Goal: Participate in discussion: Engage in conversation with other users on a specific topic

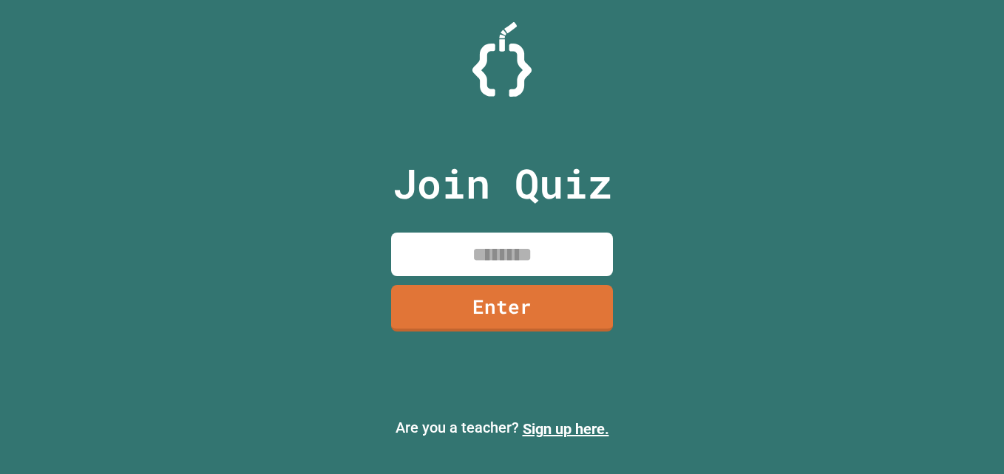
click at [432, 254] on input at bounding box center [502, 255] width 222 height 44
type input "********"
click at [551, 324] on link "Enter" at bounding box center [502, 308] width 222 height 47
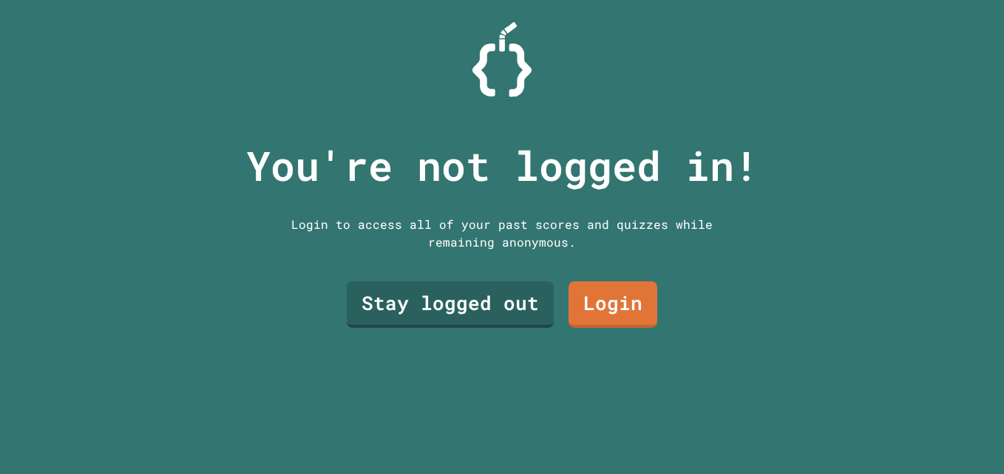
click at [505, 316] on link "Stay logged out" at bounding box center [450, 305] width 207 height 47
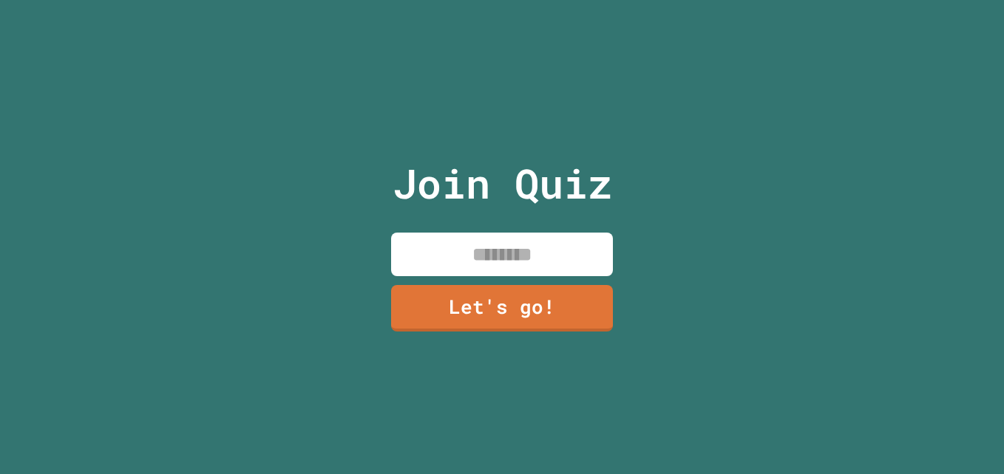
click at [572, 248] on input at bounding box center [502, 255] width 222 height 44
type input "*******"
click at [426, 322] on link "Let's go!" at bounding box center [502, 308] width 222 height 47
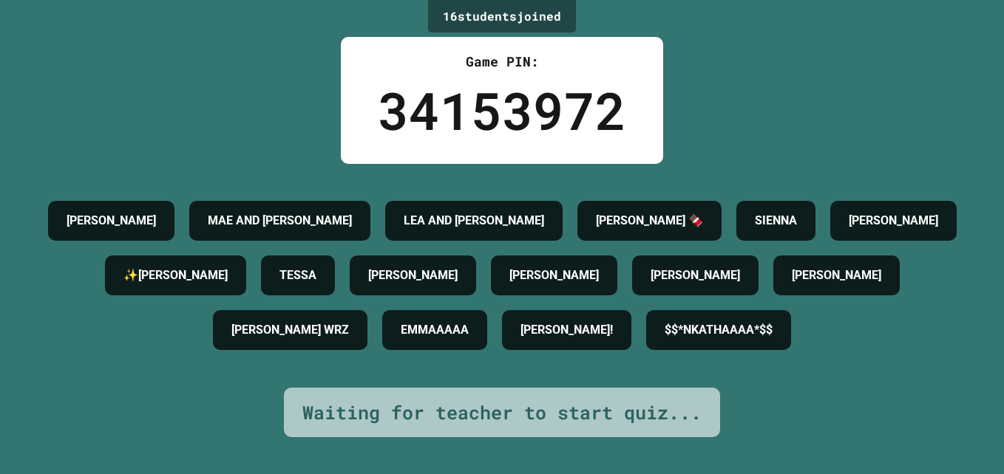
click at [455, 350] on div "EMMAAAAA" at bounding box center [434, 330] width 105 height 40
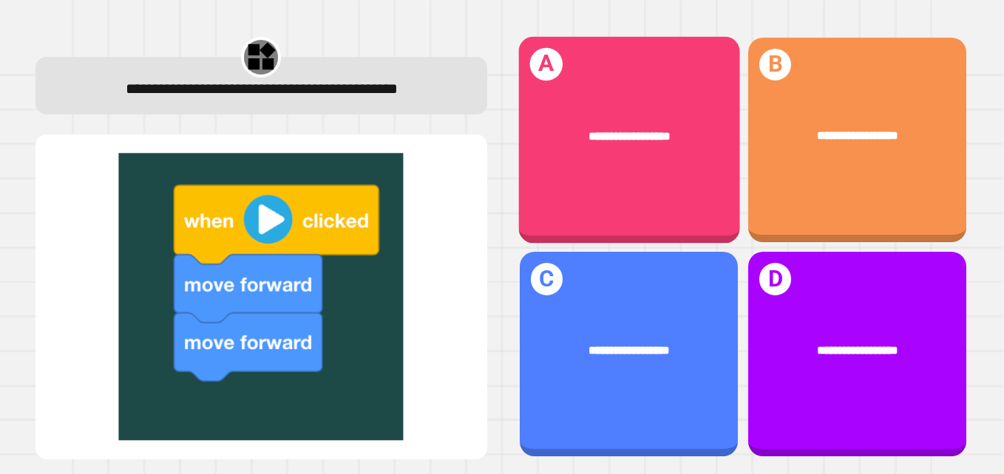
click at [597, 168] on div "**********" at bounding box center [628, 139] width 221 height 207
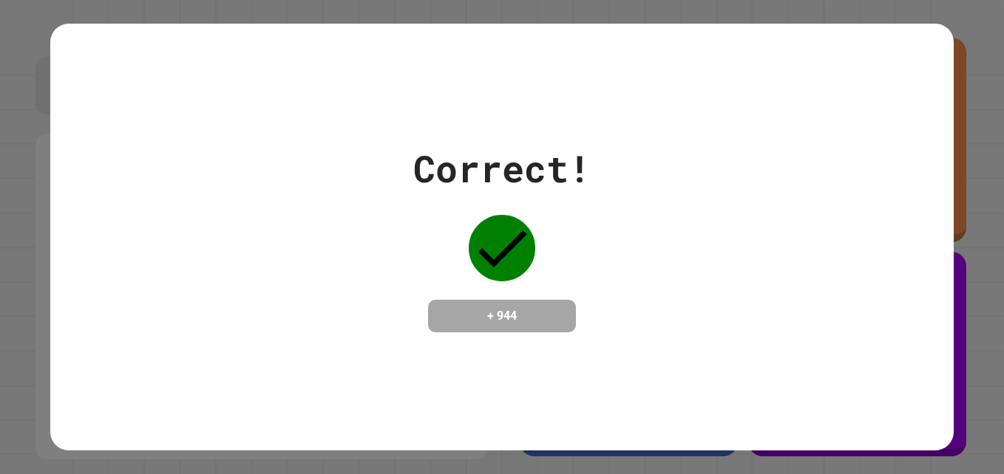
click at [600, 225] on div "Correct! + 944" at bounding box center [501, 236] width 903 height 191
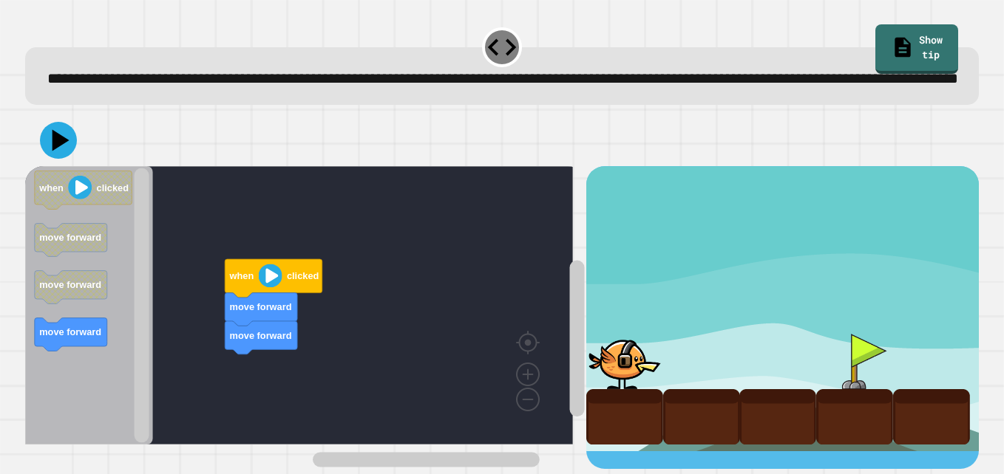
scroll to position [24, 0]
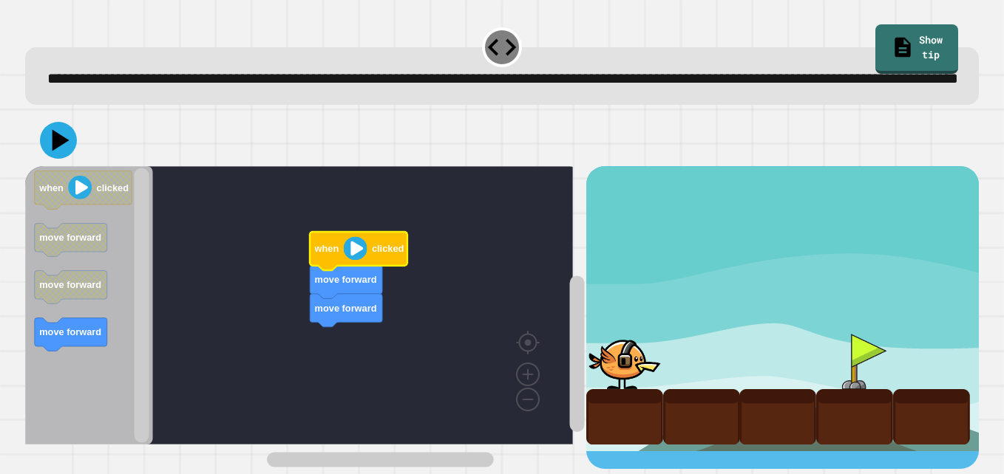
click at [355, 254] on image "Blockly Workspace" at bounding box center [355, 249] width 24 height 24
click at [877, 365] on div at bounding box center [854, 361] width 77 height 55
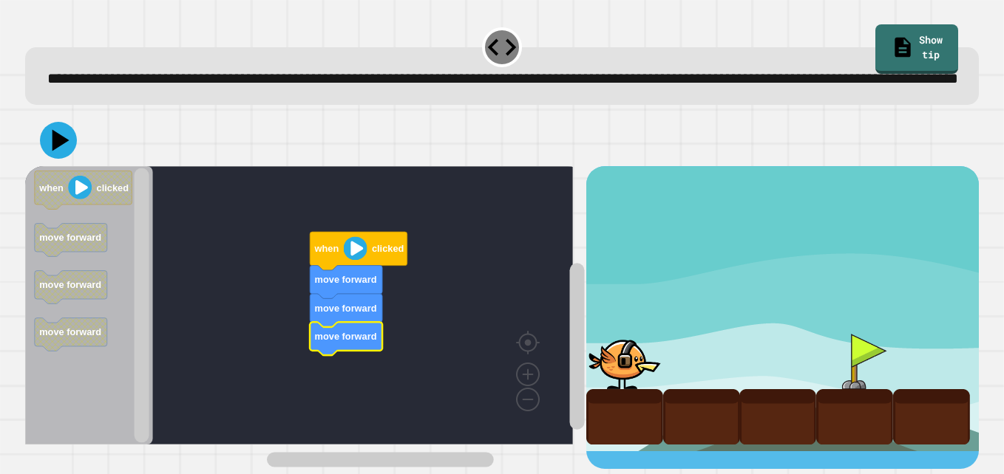
click at [359, 261] on image "Blockly Workspace" at bounding box center [355, 249] width 24 height 24
click at [192, 365] on div "when clicked move forward move forward move forward when clicked move forward m…" at bounding box center [305, 317] width 561 height 303
click at [347, 285] on text "move forward" at bounding box center [346, 279] width 62 height 11
click at [366, 253] on image "Blockly Workspace" at bounding box center [355, 249] width 24 height 24
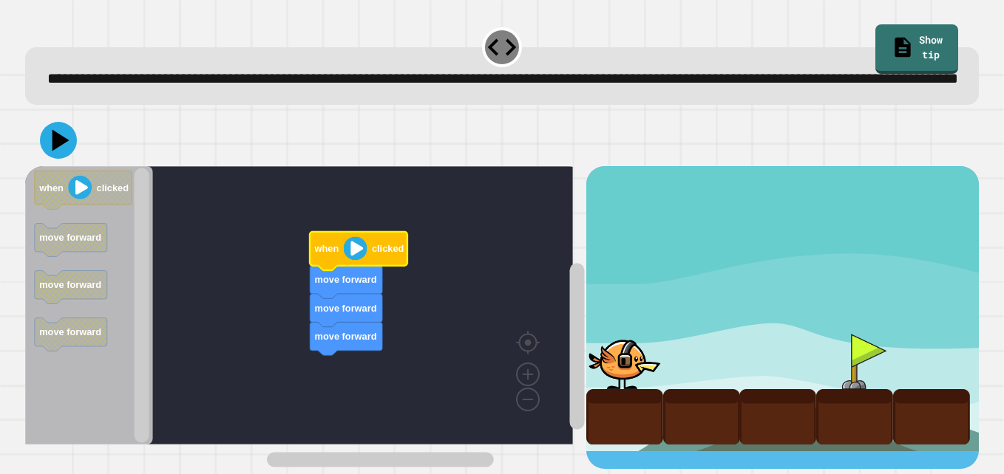
click at [60, 166] on div at bounding box center [501, 141] width 953 height 52
click at [62, 146] on icon at bounding box center [61, 141] width 19 height 24
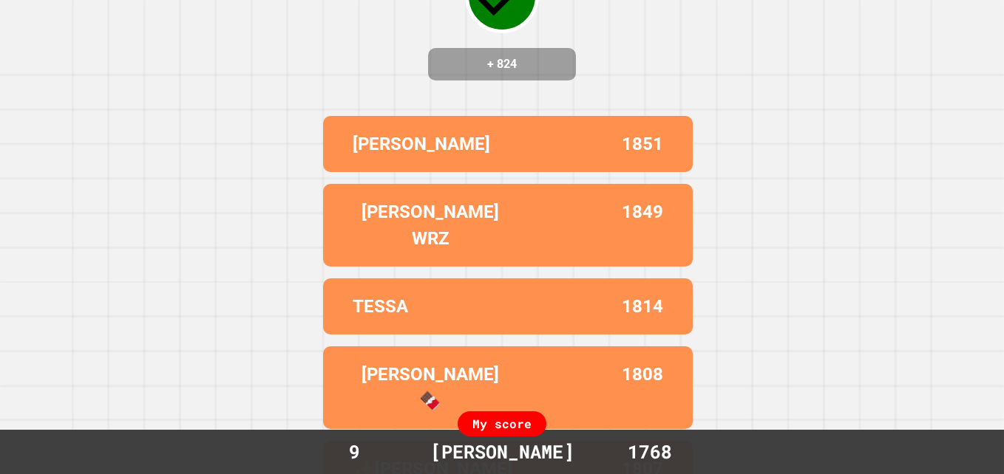
scroll to position [0, 0]
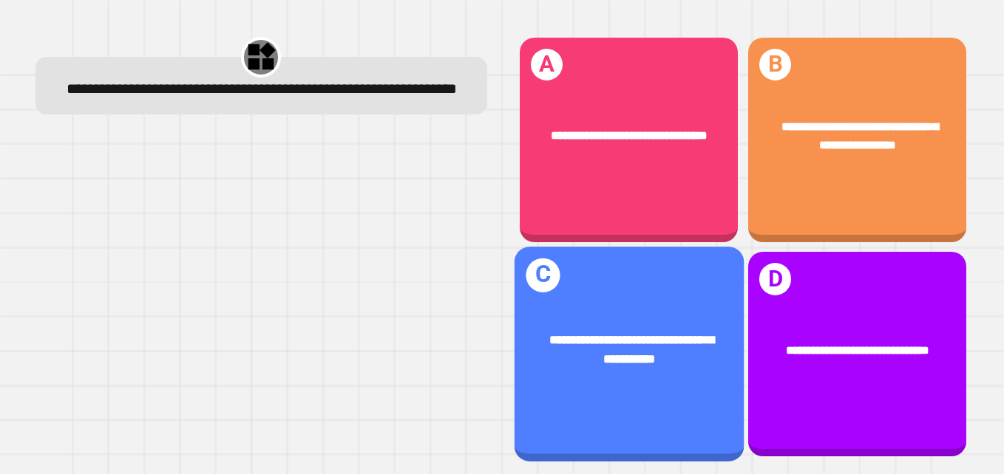
click at [560, 335] on span "**********" at bounding box center [631, 350] width 165 height 31
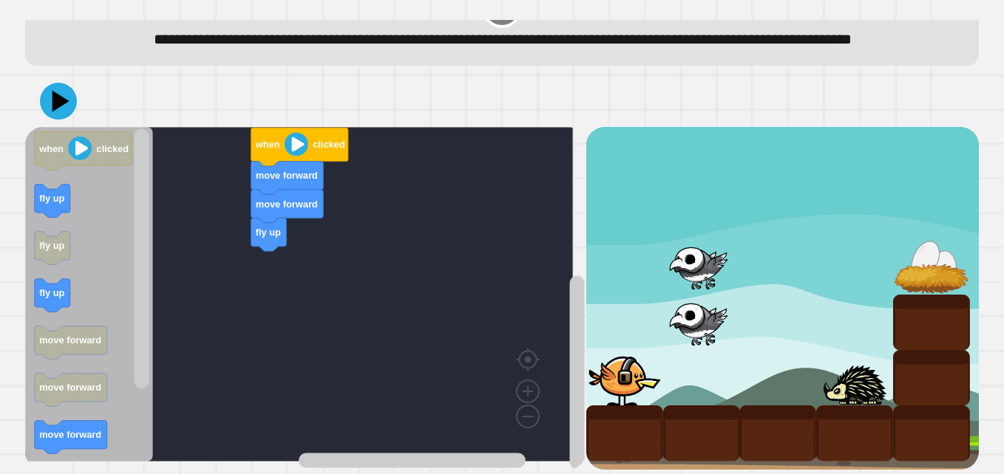
scroll to position [76, 0]
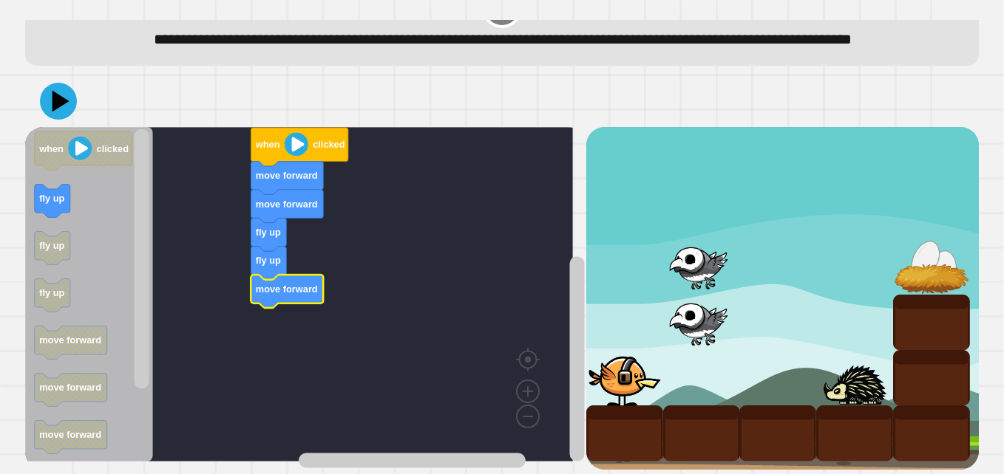
click at [41, 91] on button at bounding box center [58, 101] width 37 height 37
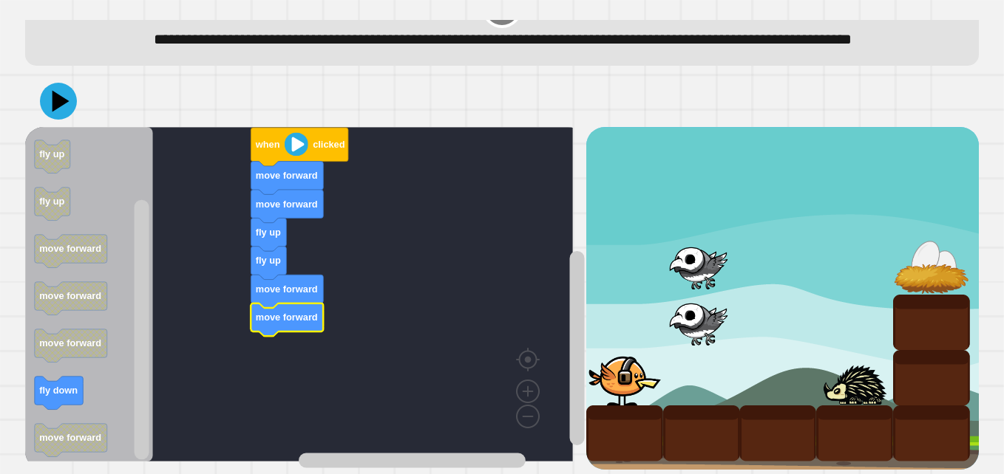
click at [289, 138] on image "Blockly Workspace" at bounding box center [297, 145] width 24 height 24
click at [298, 133] on image "Blockly Workspace" at bounding box center [297, 145] width 24 height 24
click at [72, 95] on icon at bounding box center [58, 101] width 37 height 37
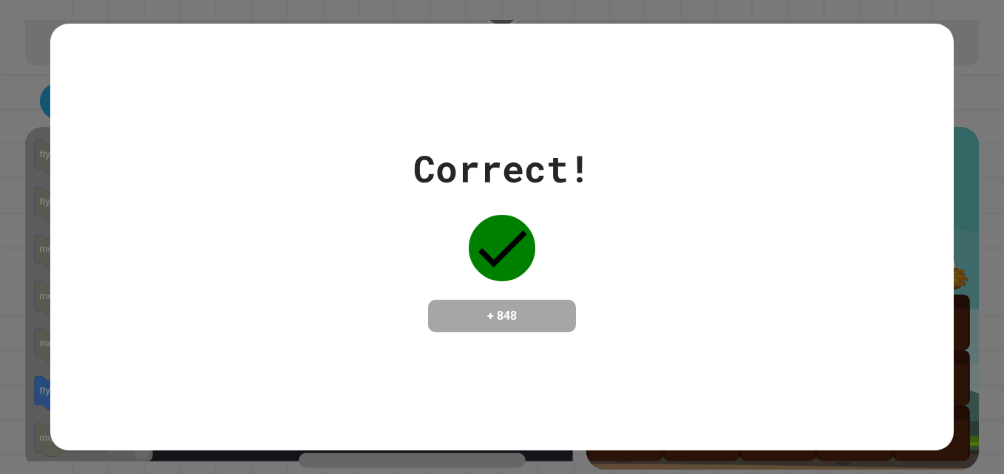
click at [300, 272] on div "Correct! + 848" at bounding box center [501, 236] width 903 height 191
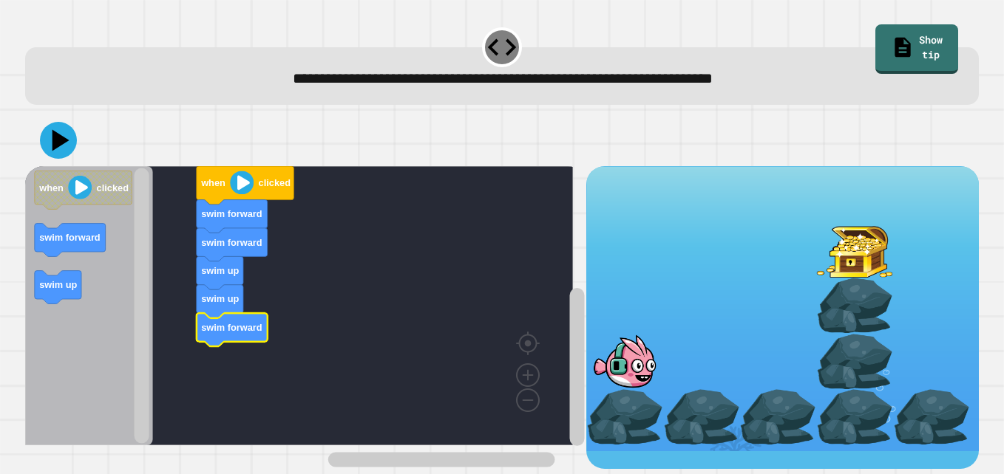
click at [62, 151] on icon at bounding box center [58, 140] width 37 height 37
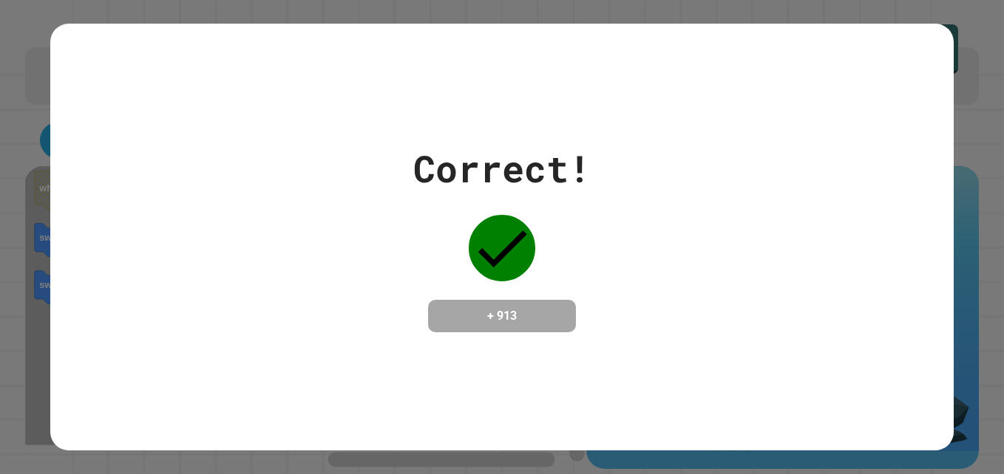
click at [166, 261] on div "Correct! + 913" at bounding box center [501, 236] width 903 height 191
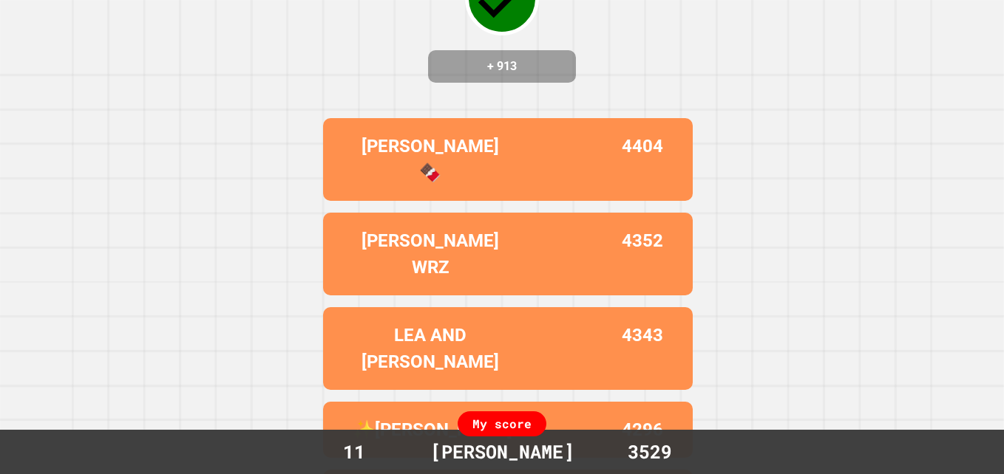
scroll to position [0, 0]
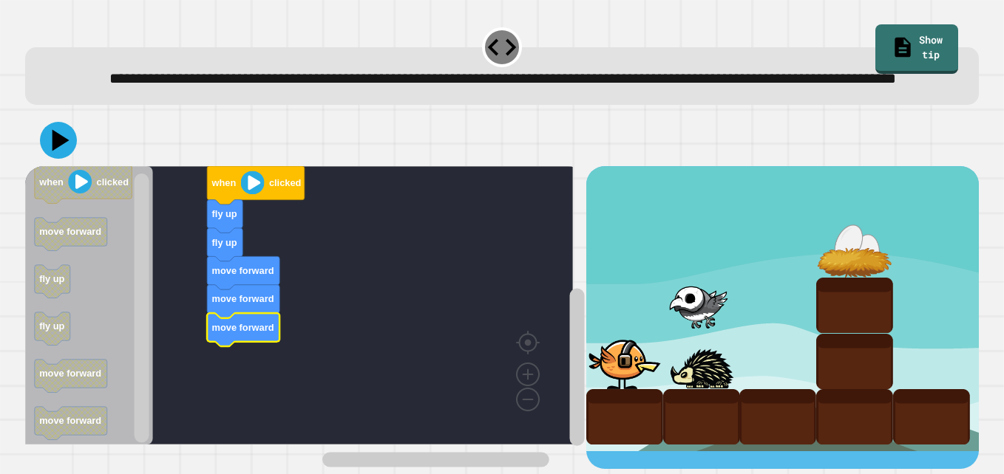
click at [52, 159] on icon at bounding box center [58, 140] width 37 height 37
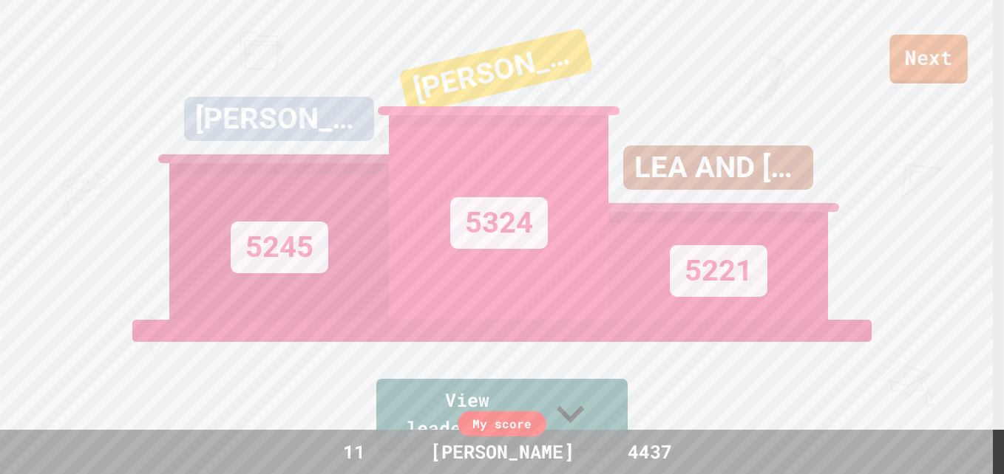
click at [949, 64] on link "Next" at bounding box center [928, 59] width 78 height 49
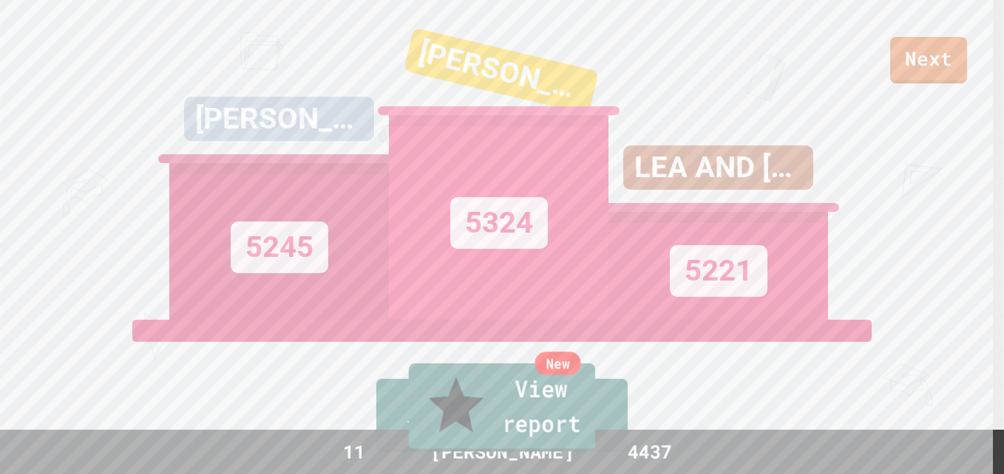
click at [523, 423] on link "New View report" at bounding box center [502, 408] width 186 height 89
